Goal: Task Accomplishment & Management: Manage account settings

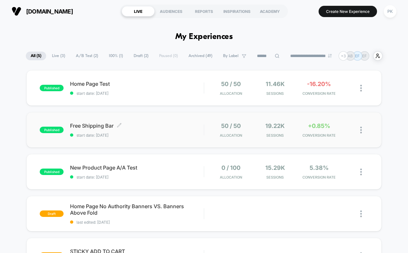
click at [138, 124] on span "Free Shipping Bar Click to edit experience details" at bounding box center [137, 126] width 134 height 6
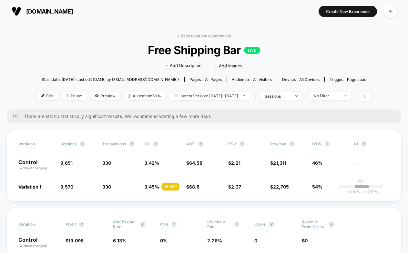
click at [331, 100] on div "Edit Pause Preview Allocation: 50% Latest Version: [DATE] - [DATE] | sessions N…" at bounding box center [203, 96] width 335 height 9
click at [335, 94] on div "No Filter" at bounding box center [327, 96] width 26 height 5
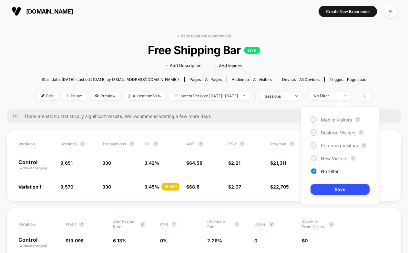
click at [330, 154] on div "Mobile Visitors ? Desktop Visitors ? Returning Visitors ? New Visitors ? No Fil…" at bounding box center [340, 156] width 79 height 98
click at [329, 156] on span "New Visitors" at bounding box center [334, 158] width 26 height 5
click at [329, 187] on button "Save" at bounding box center [340, 189] width 59 height 11
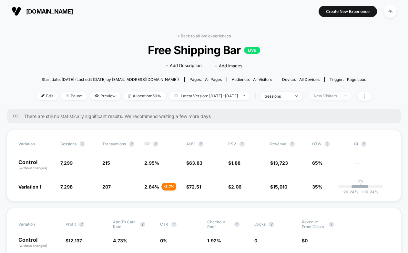
click at [336, 94] on div "New Visitors" at bounding box center [327, 96] width 26 height 5
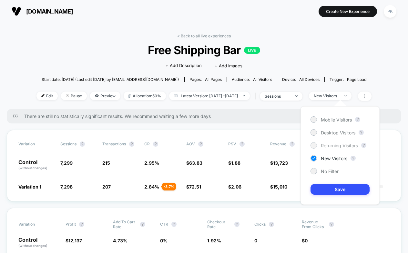
click at [339, 144] on span "Returning Visitors" at bounding box center [339, 145] width 37 height 5
click at [334, 189] on button "Save" at bounding box center [340, 189] width 59 height 11
